Goal: Find specific page/section: Find specific page/section

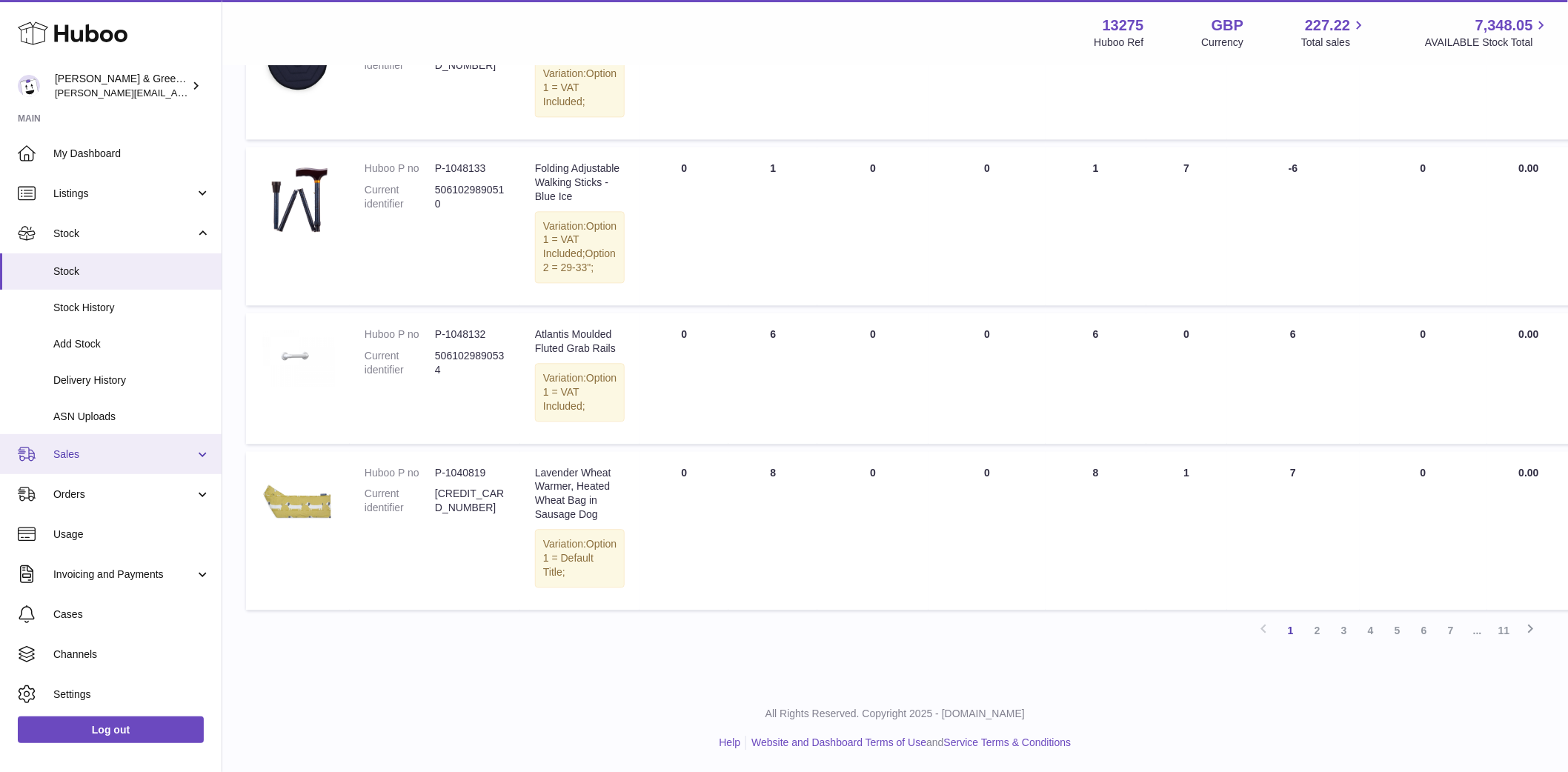
click at [109, 450] on span "Sales" at bounding box center [124, 454] width 142 height 14
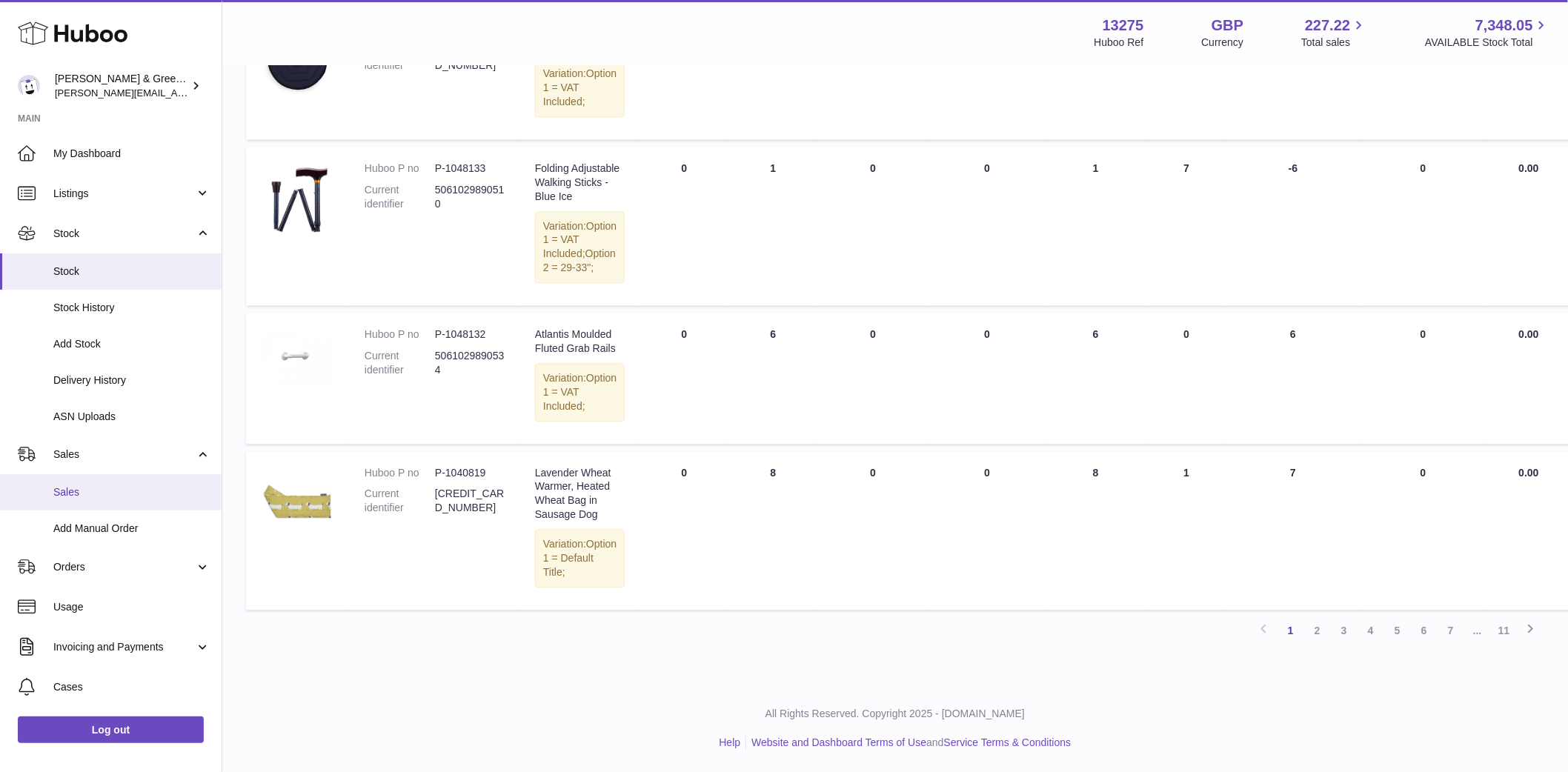
click at [104, 490] on span "Sales" at bounding box center [132, 492] width 157 height 14
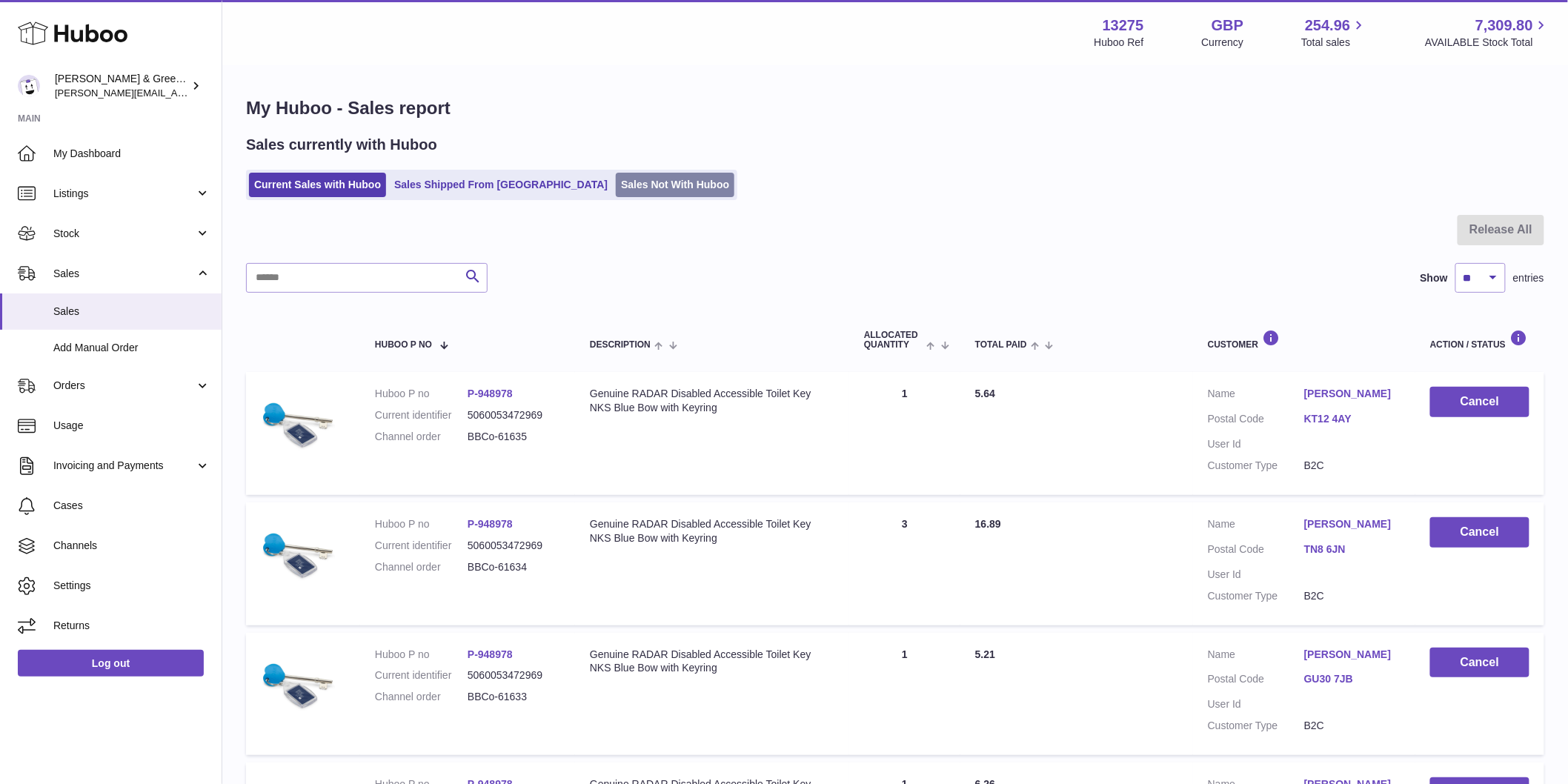
click at [615, 181] on link "Sales Not With Huboo" at bounding box center [674, 185] width 119 height 25
